Goal: Task Accomplishment & Management: Use online tool/utility

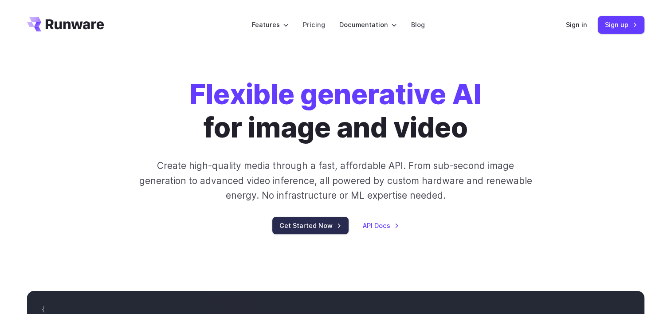
click at [306, 226] on link "Get Started Now" at bounding box center [310, 225] width 76 height 17
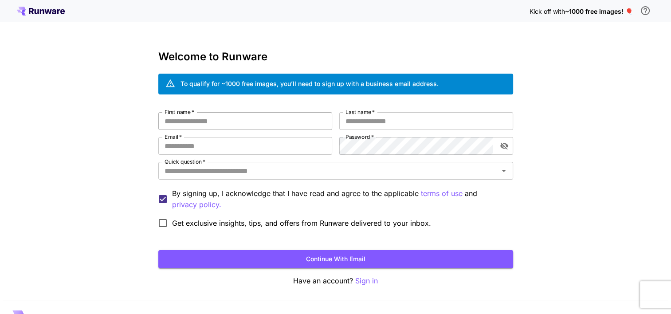
click at [234, 126] on input "First name   *" at bounding box center [245, 121] width 174 height 18
type input "*****"
type input "**********"
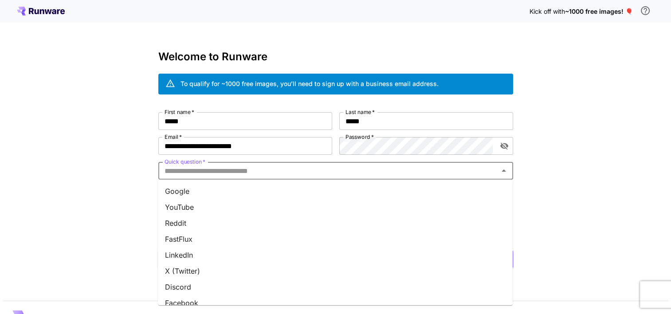
click at [260, 173] on input "Quick question   *" at bounding box center [328, 171] width 335 height 12
click at [251, 189] on li "Google" at bounding box center [335, 191] width 355 height 16
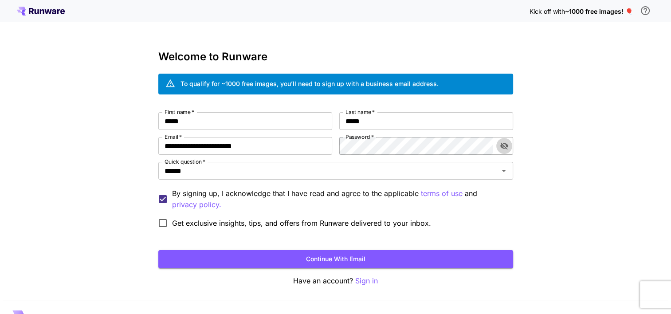
click at [506, 142] on icon "toggle password visibility" at bounding box center [504, 146] width 9 height 9
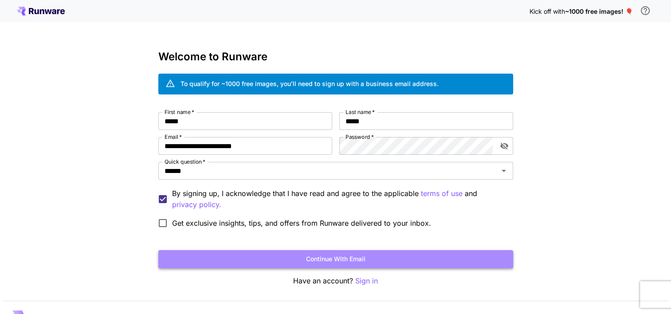
click at [327, 263] on button "Continue with email" at bounding box center [335, 259] width 355 height 18
click at [338, 256] on button "Continue with email" at bounding box center [335, 259] width 355 height 18
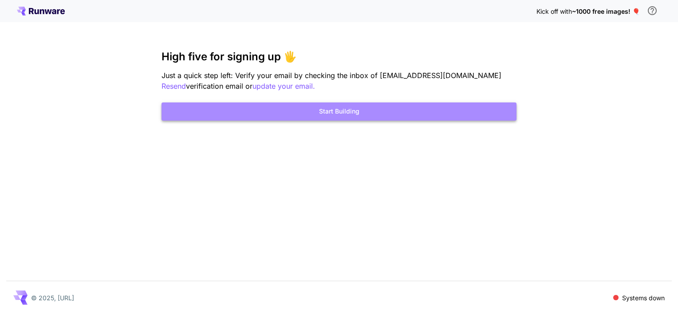
click at [311, 112] on button "Start Building" at bounding box center [338, 111] width 355 height 18
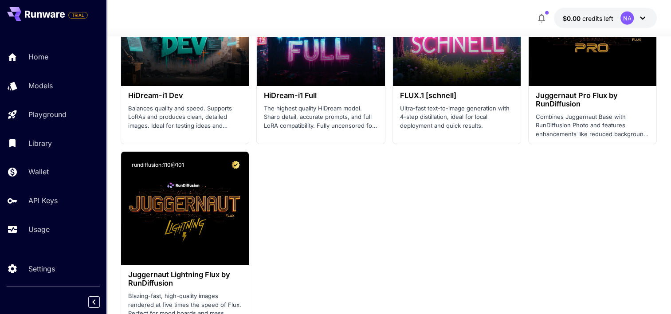
scroll to position [2190, 0]
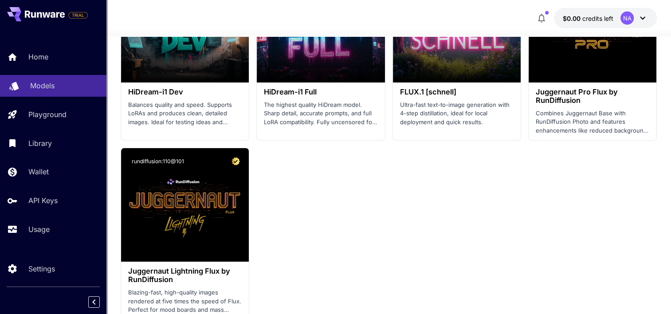
click at [42, 85] on p "Models" at bounding box center [42, 85] width 24 height 11
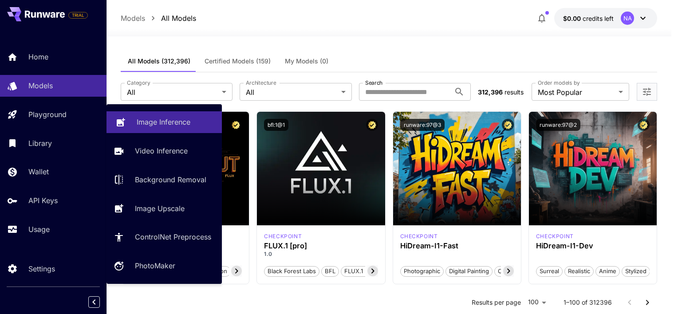
click at [135, 122] on link "Image Inference" at bounding box center [163, 122] width 115 height 22
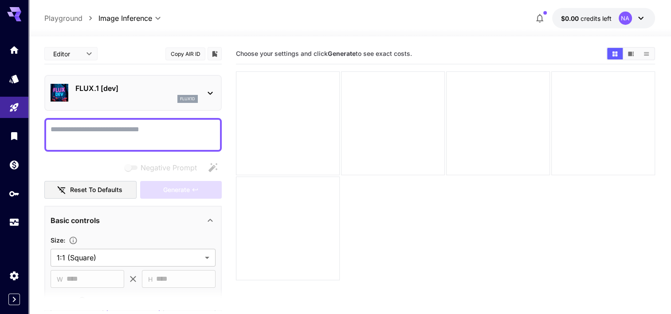
click at [176, 136] on textarea "Negative Prompt" at bounding box center [133, 134] width 165 height 21
click at [7, 52] on link at bounding box center [14, 50] width 28 height 22
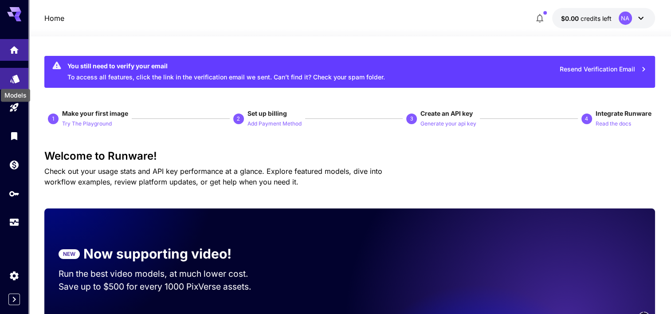
click at [11, 77] on icon "Models" at bounding box center [15, 76] width 11 height 11
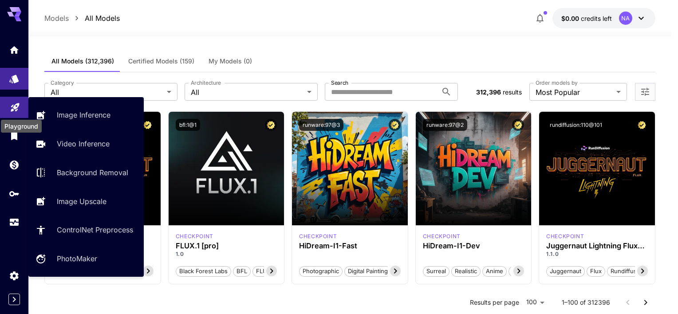
click at [16, 104] on icon "Playground" at bounding box center [15, 105] width 8 height 8
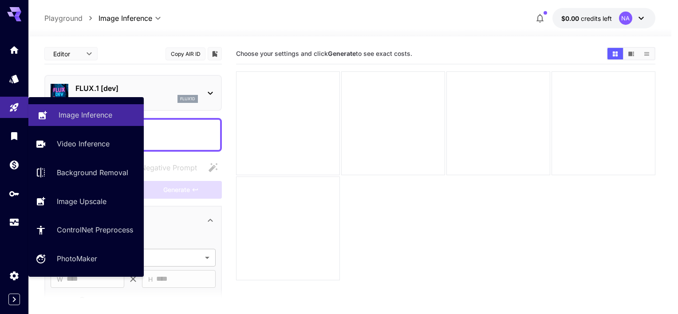
click at [96, 118] on p "Image Inference" at bounding box center [86, 115] width 54 height 11
